Goal: Task Accomplishment & Management: Manage account settings

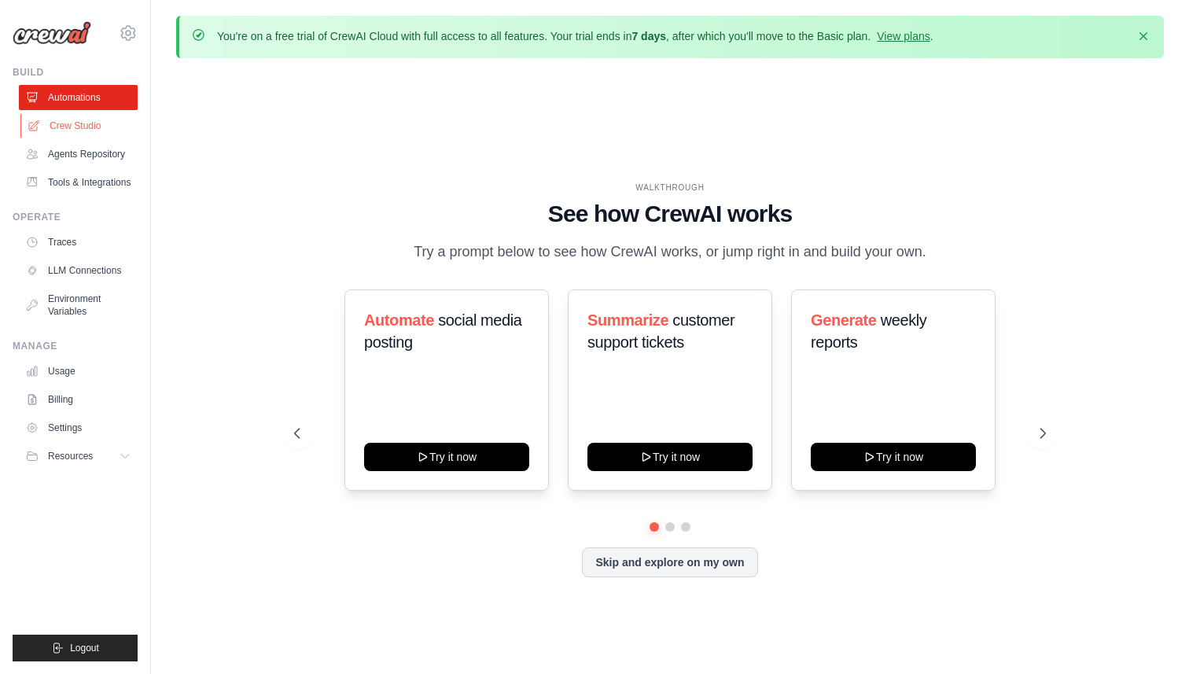
click at [74, 129] on link "Crew Studio" at bounding box center [79, 125] width 119 height 25
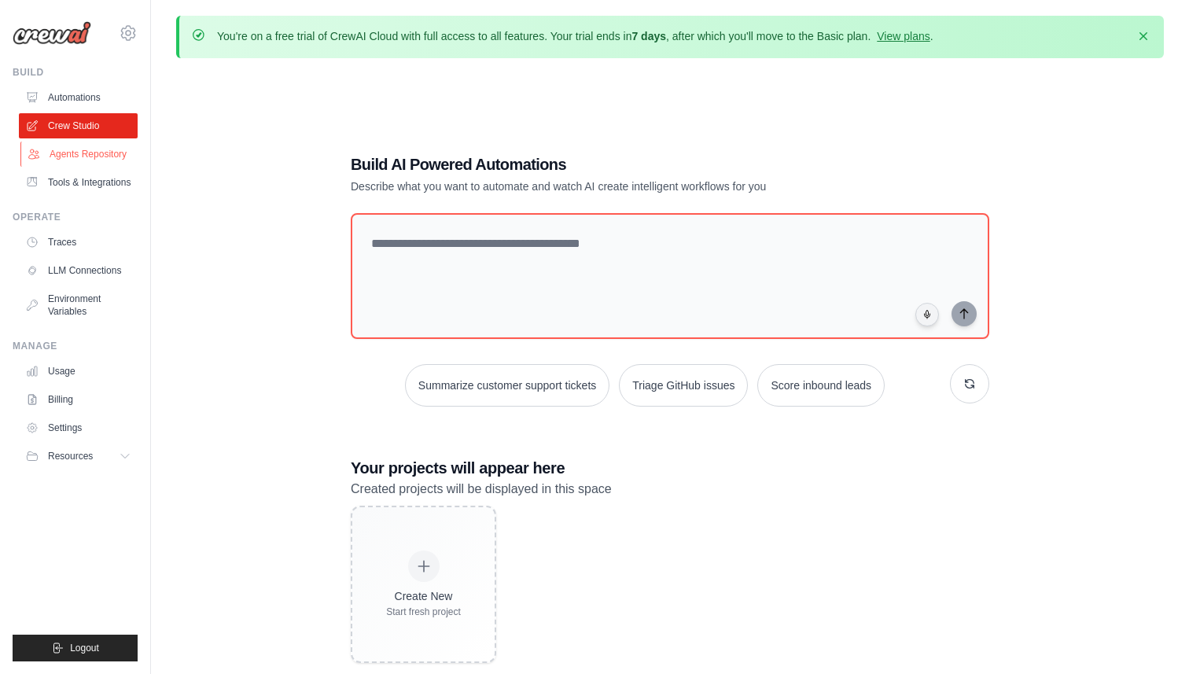
click at [73, 152] on link "Agents Repository" at bounding box center [79, 154] width 119 height 25
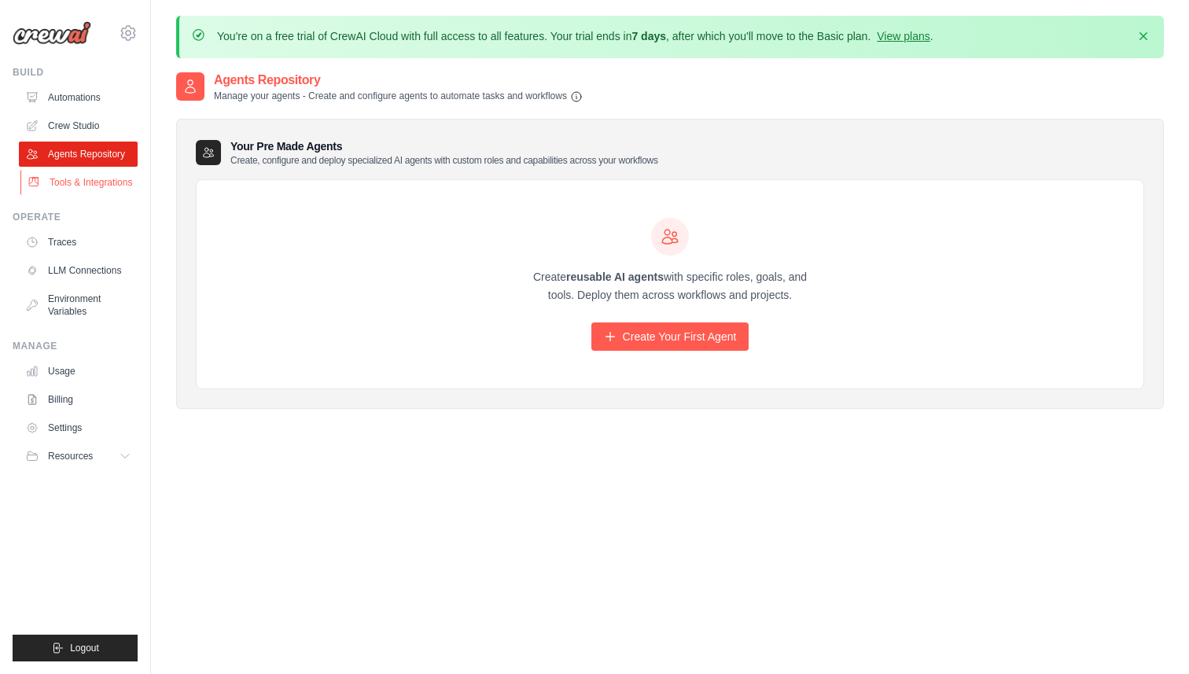
click at [70, 182] on link "Tools & Integrations" at bounding box center [79, 182] width 119 height 25
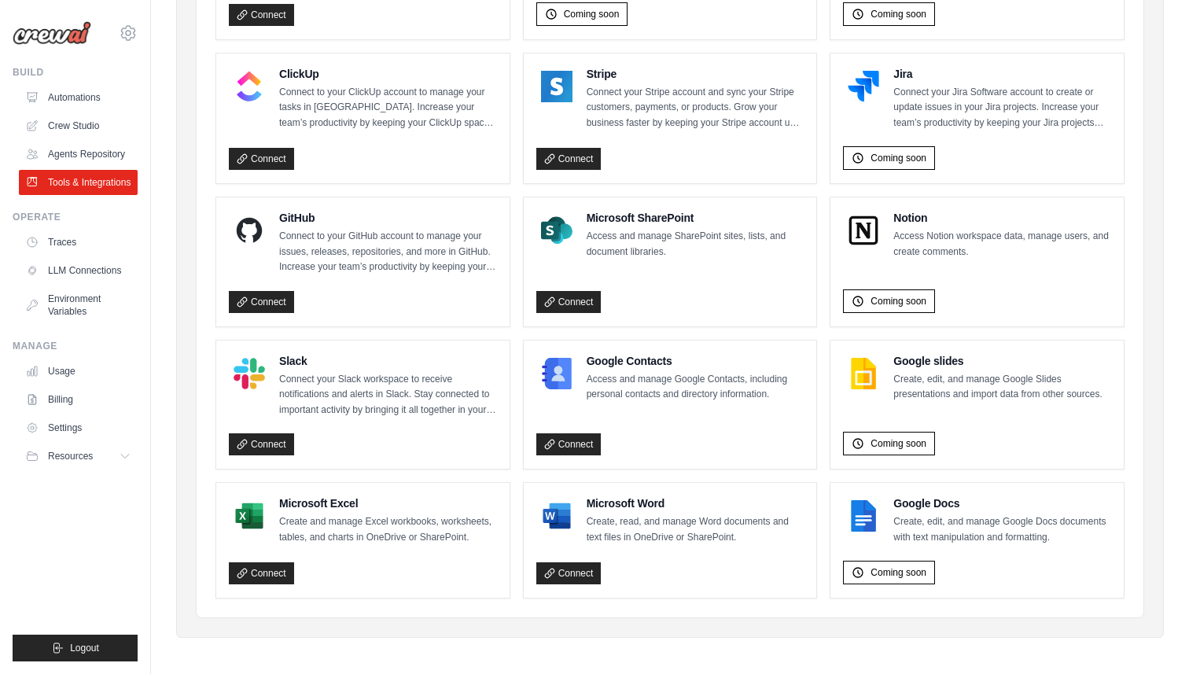
scroll to position [897, 0]
click at [72, 244] on link "Traces" at bounding box center [79, 242] width 119 height 25
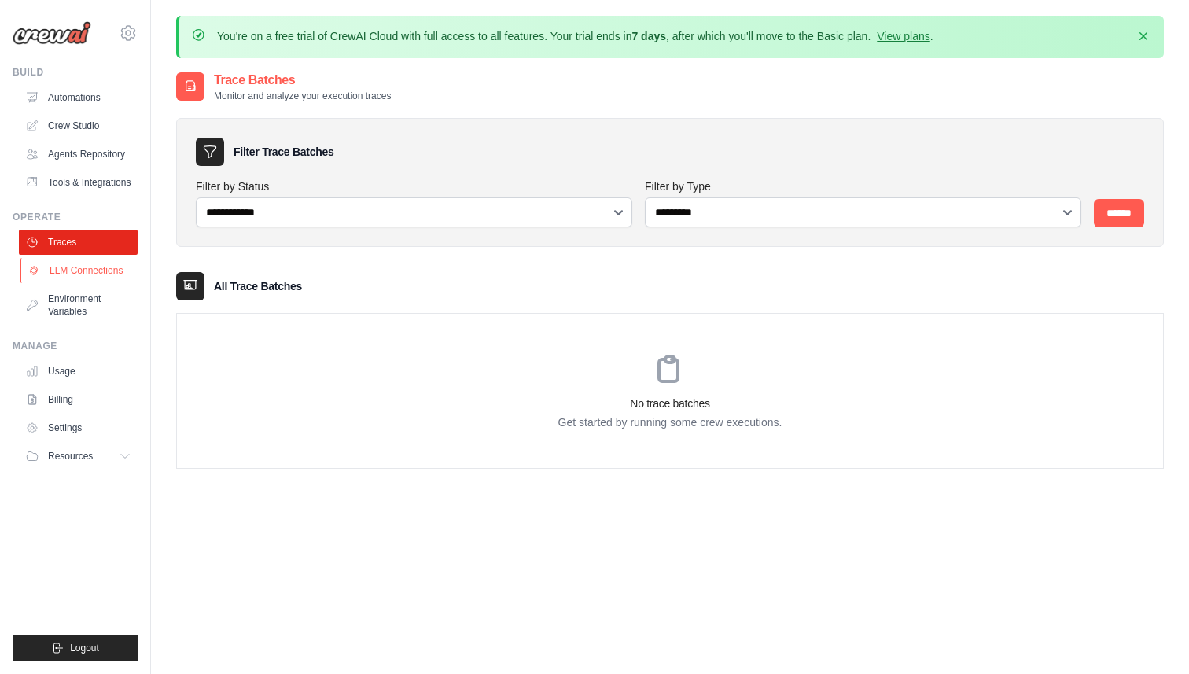
click at [64, 272] on link "LLM Connections" at bounding box center [79, 270] width 119 height 25
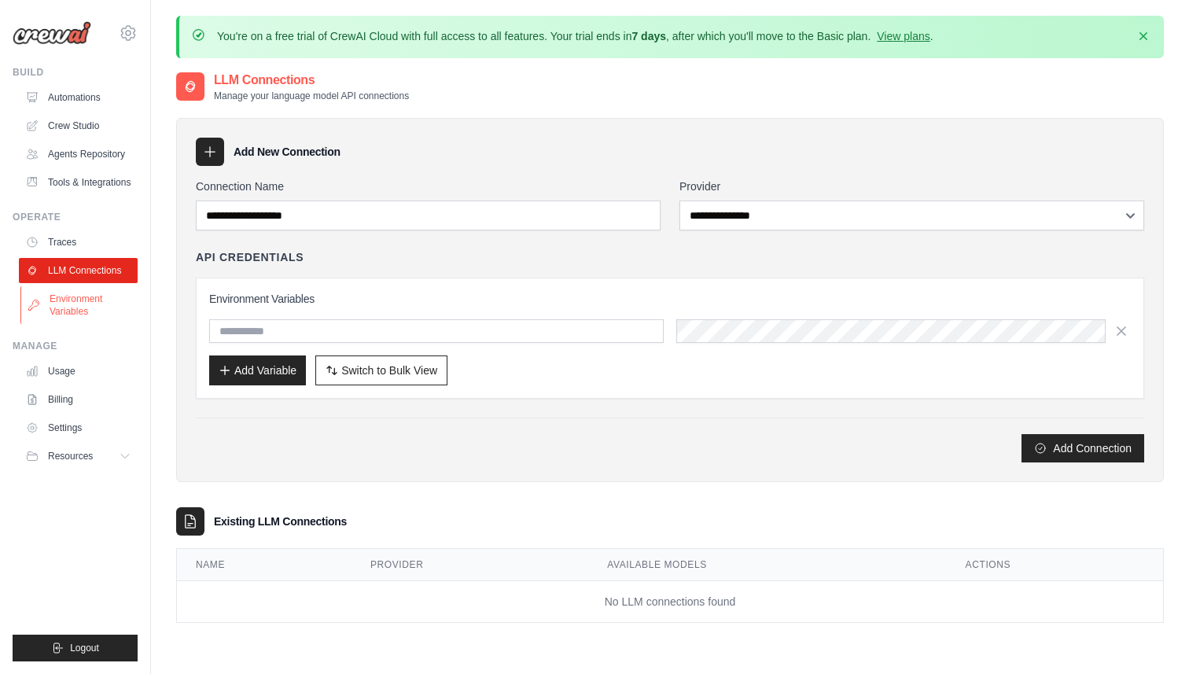
click at [72, 297] on link "Environment Variables" at bounding box center [79, 305] width 119 height 38
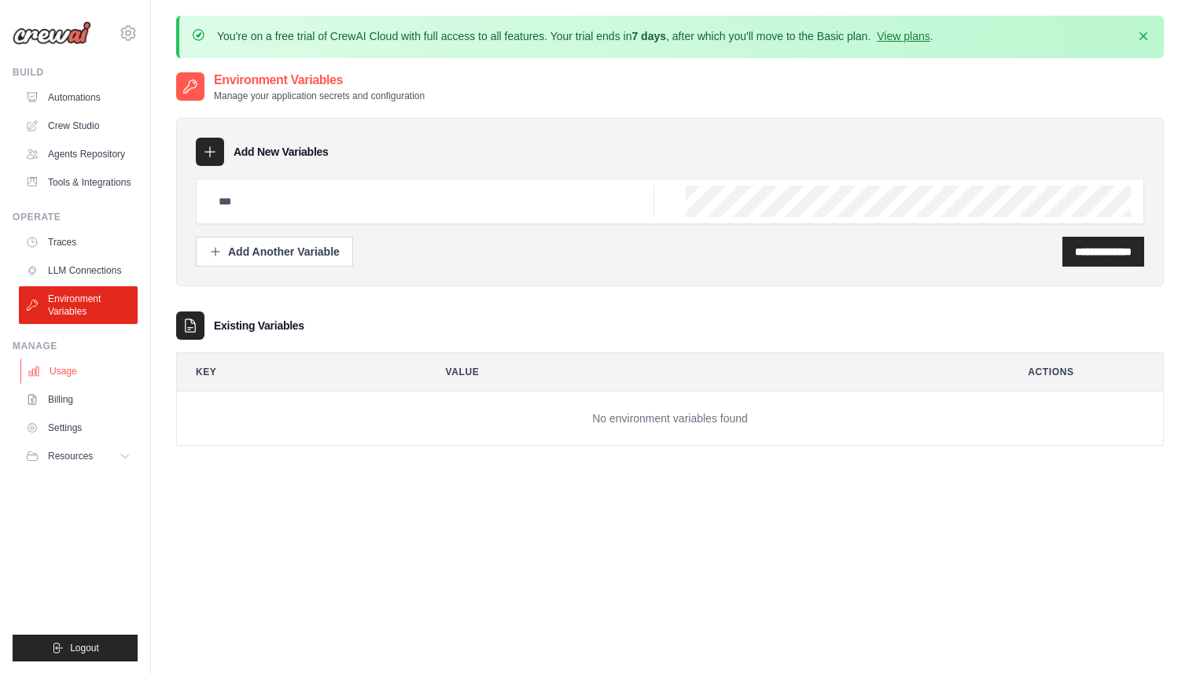
click at [57, 373] on link "Usage" at bounding box center [79, 371] width 119 height 25
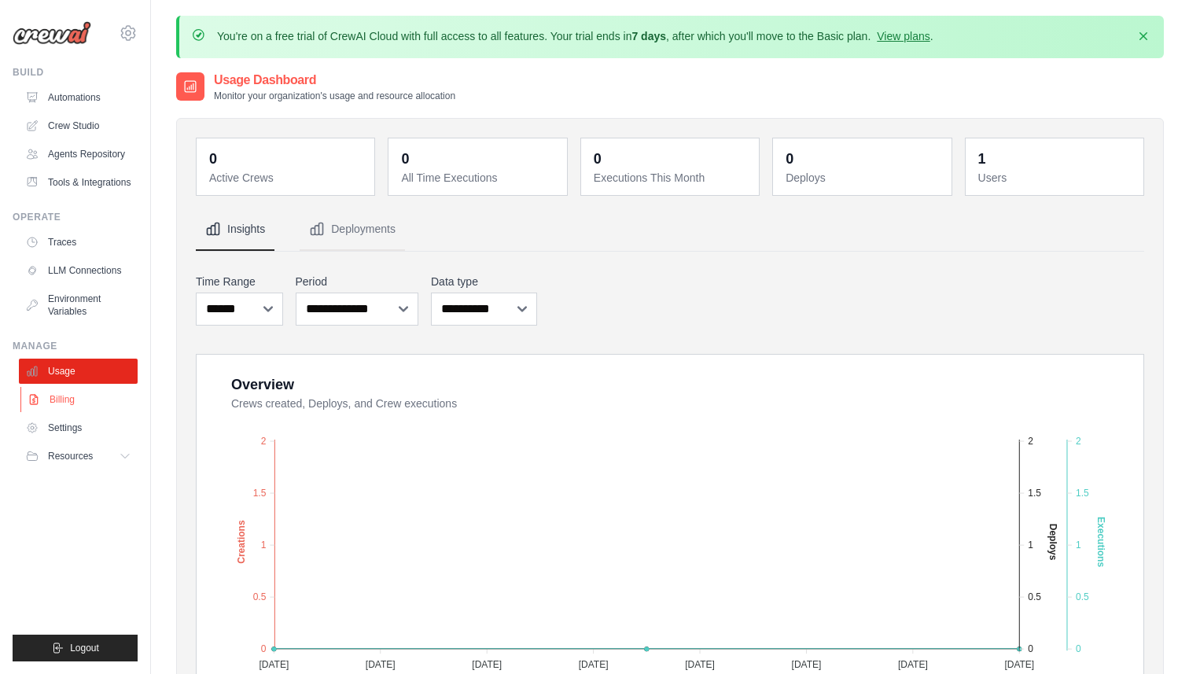
click at [59, 402] on link "Billing" at bounding box center [79, 399] width 119 height 25
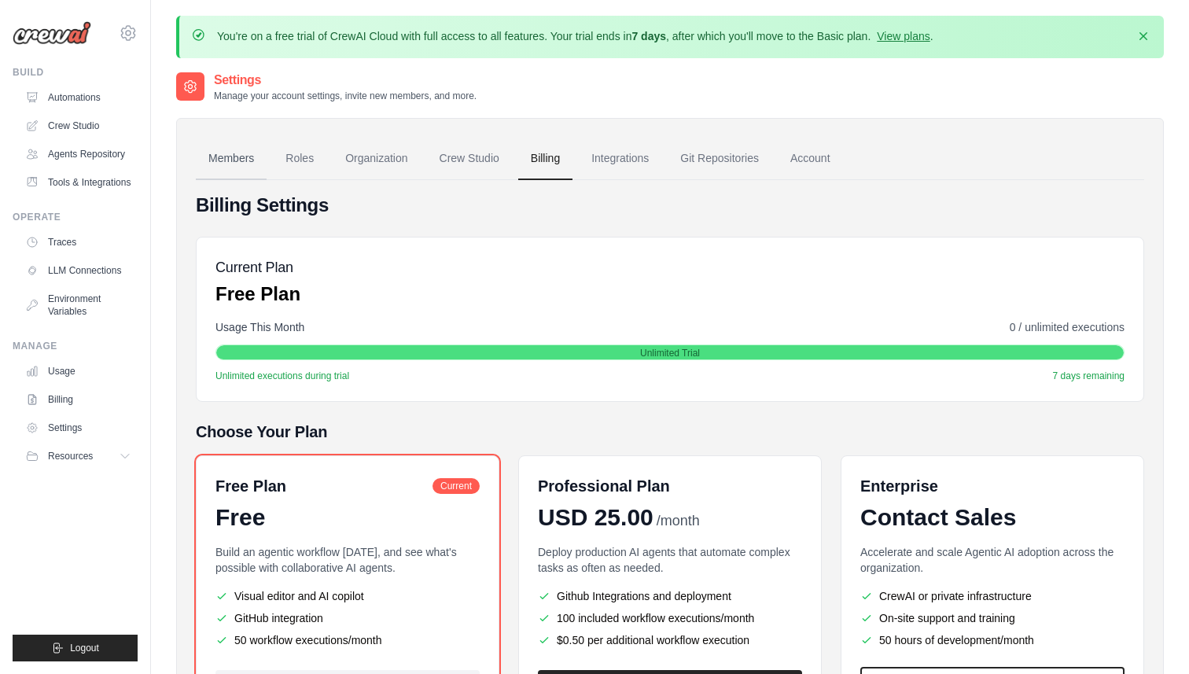
click at [236, 164] on link "Members" at bounding box center [231, 159] width 71 height 42
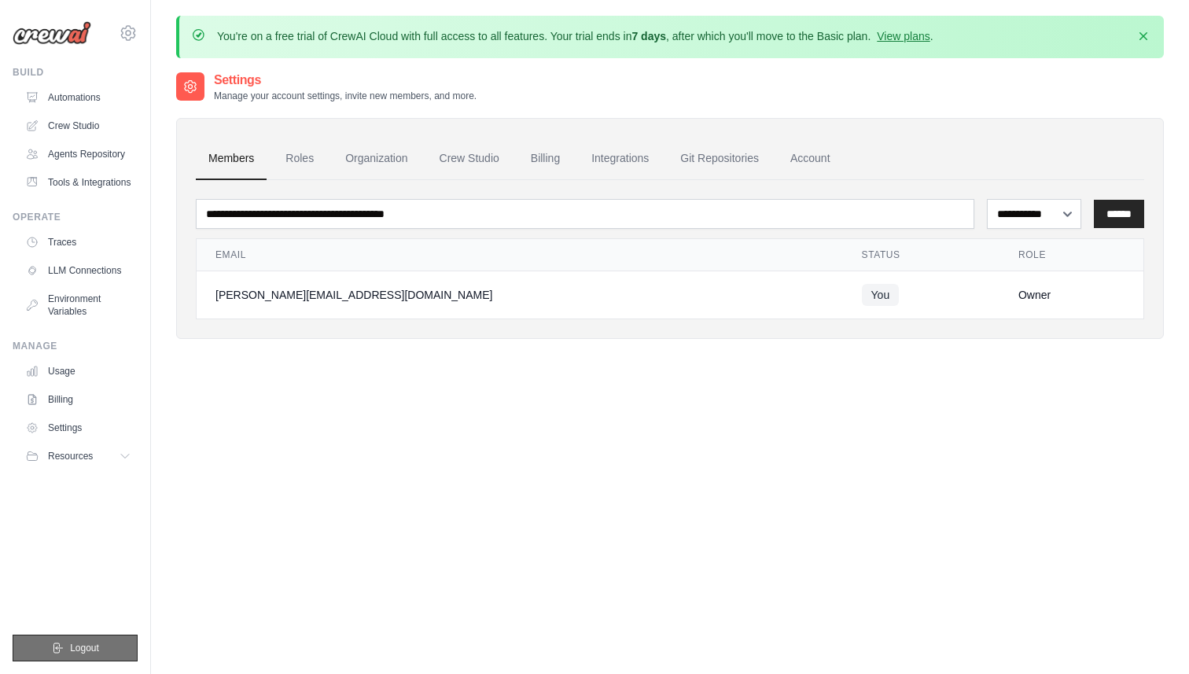
click at [87, 642] on span "Logout" at bounding box center [84, 648] width 29 height 13
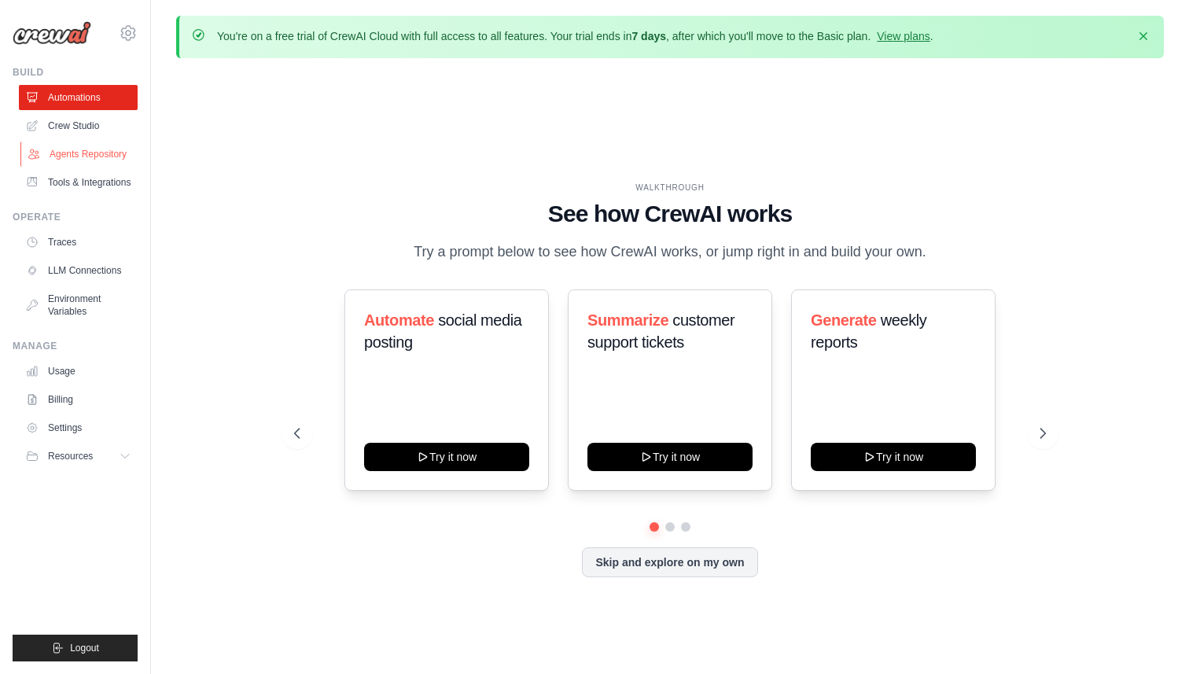
click at [94, 151] on link "Agents Repository" at bounding box center [79, 154] width 119 height 25
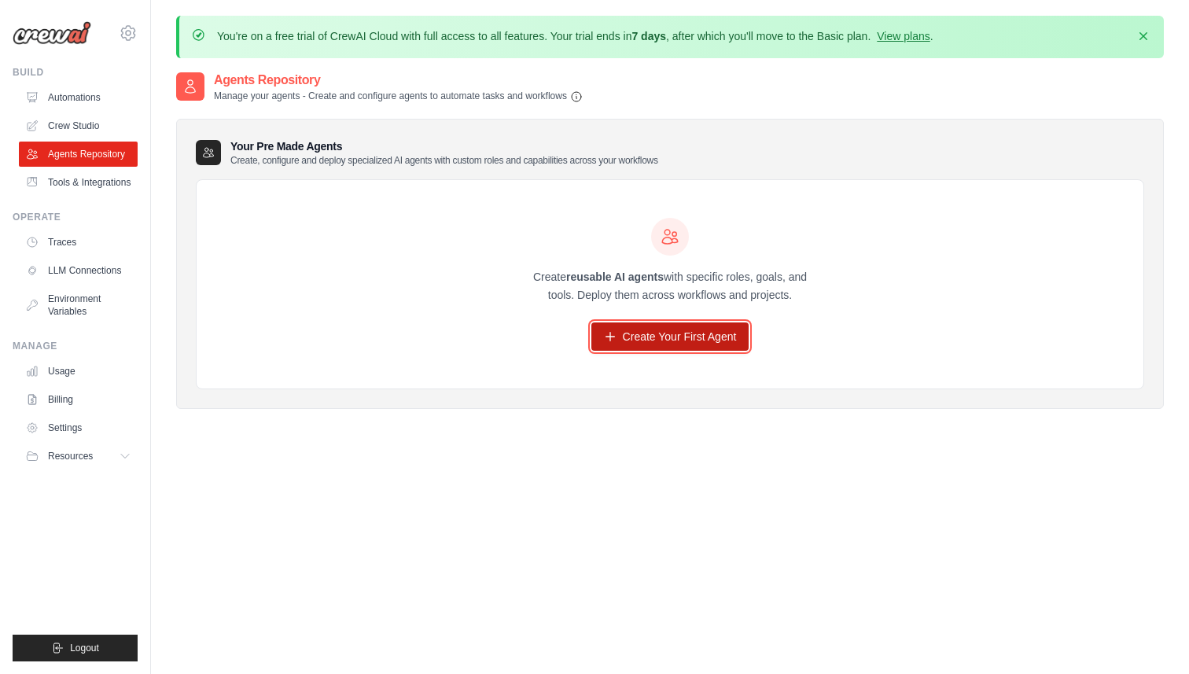
click at [656, 335] on link "Create Your First Agent" at bounding box center [670, 336] width 158 height 28
